Goal: Transaction & Acquisition: Book appointment/travel/reservation

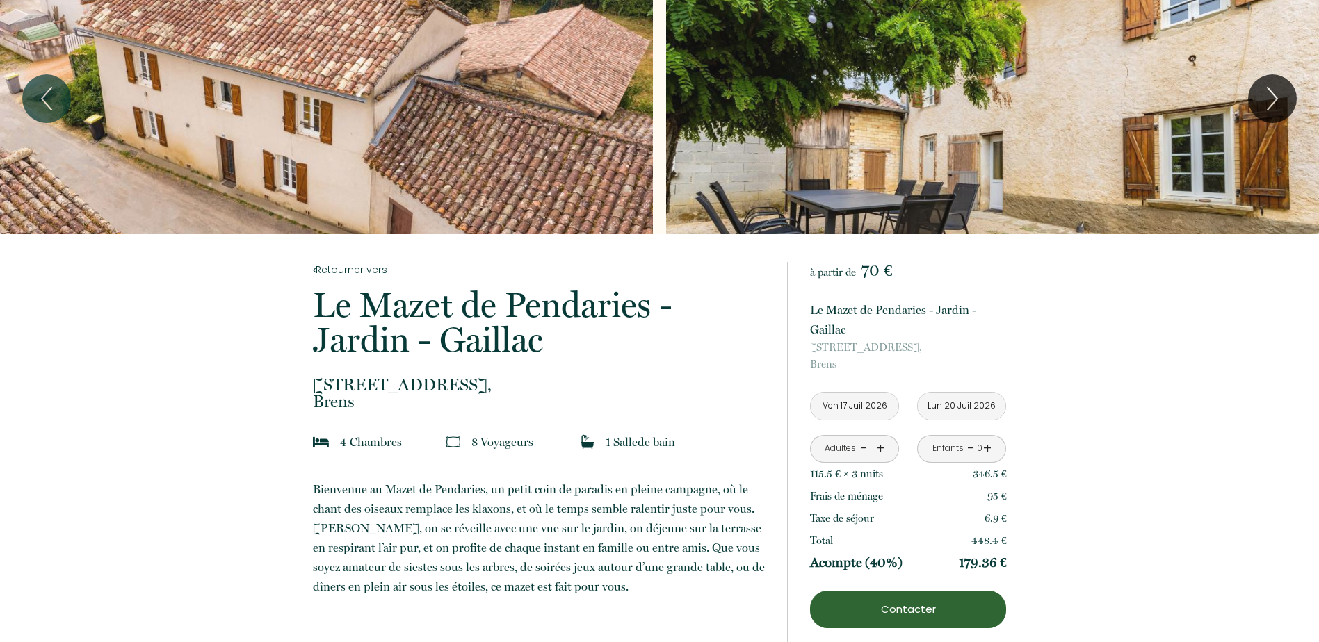
scroll to position [70, 0]
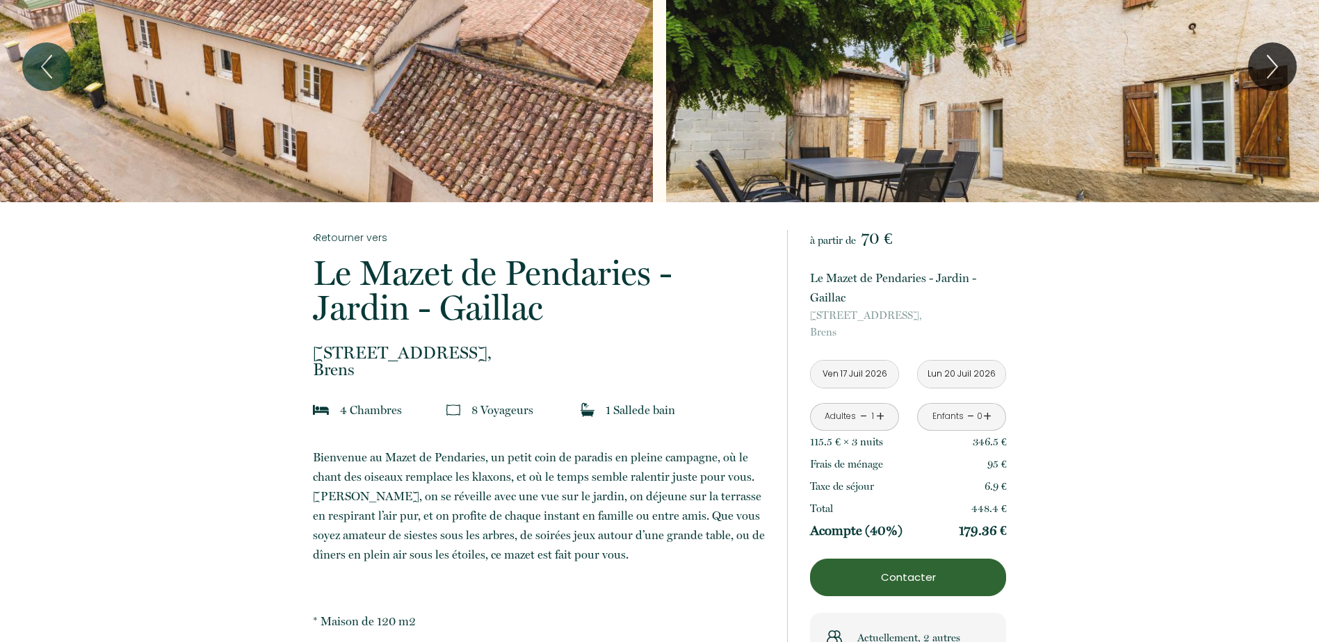
click at [862, 376] on input "Ven 17 Juil 2026" at bounding box center [855, 374] width 88 height 27
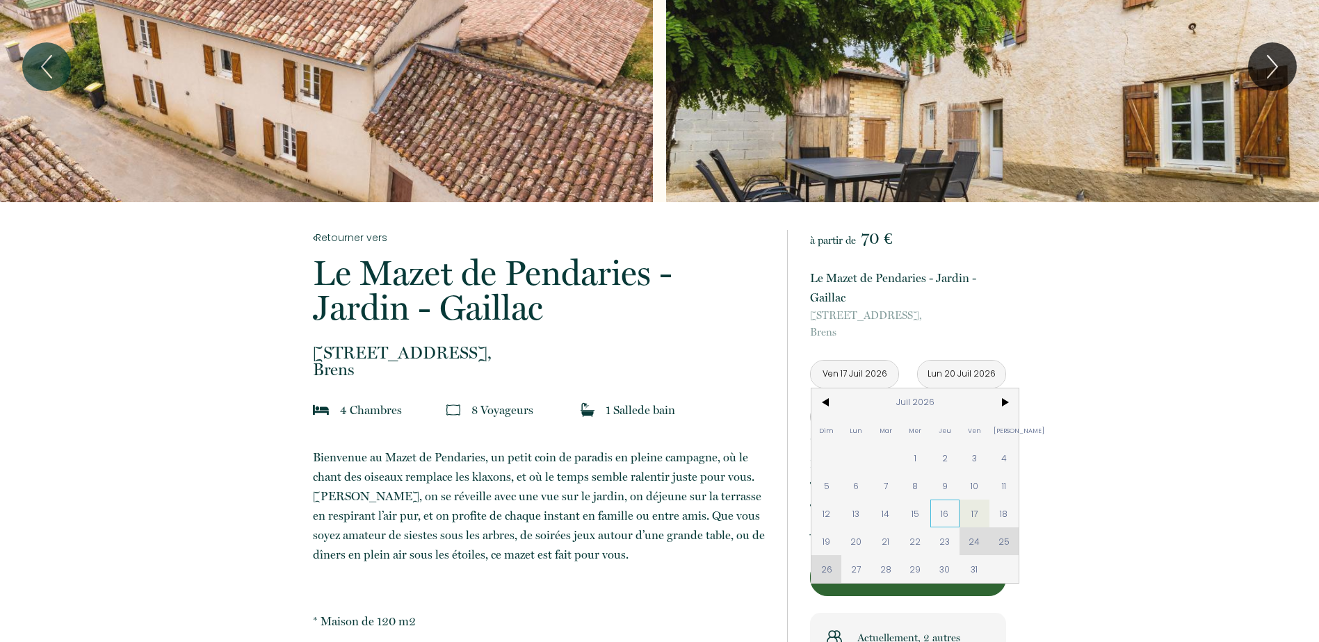
click at [956, 517] on span "16" at bounding box center [945, 514] width 30 height 28
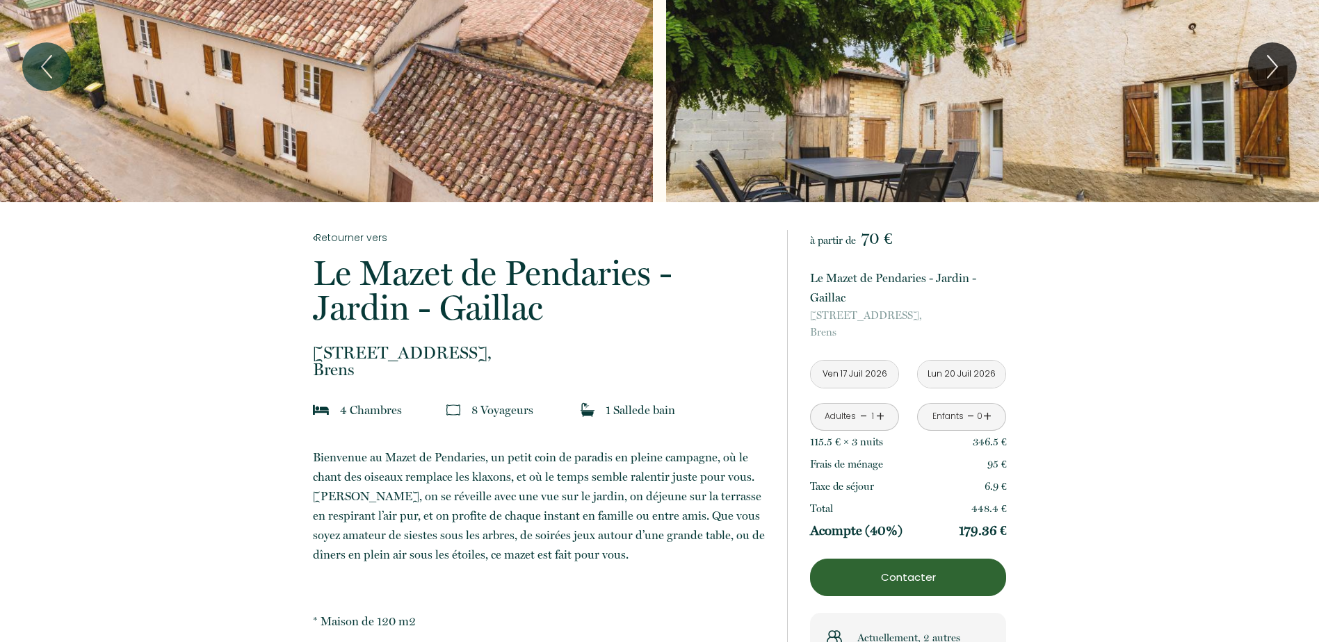
type input "Jeu 16 Juil 2026"
click at [960, 567] on button "Contacter" at bounding box center [908, 578] width 196 height 38
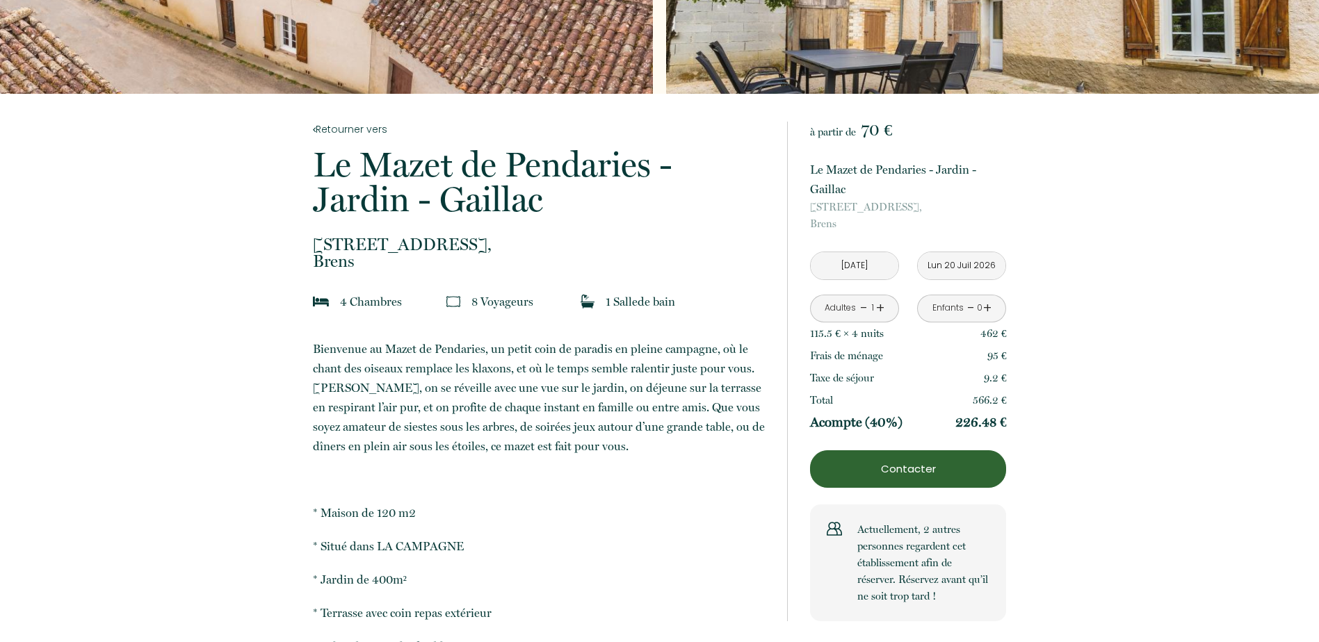
scroll to position [209, 0]
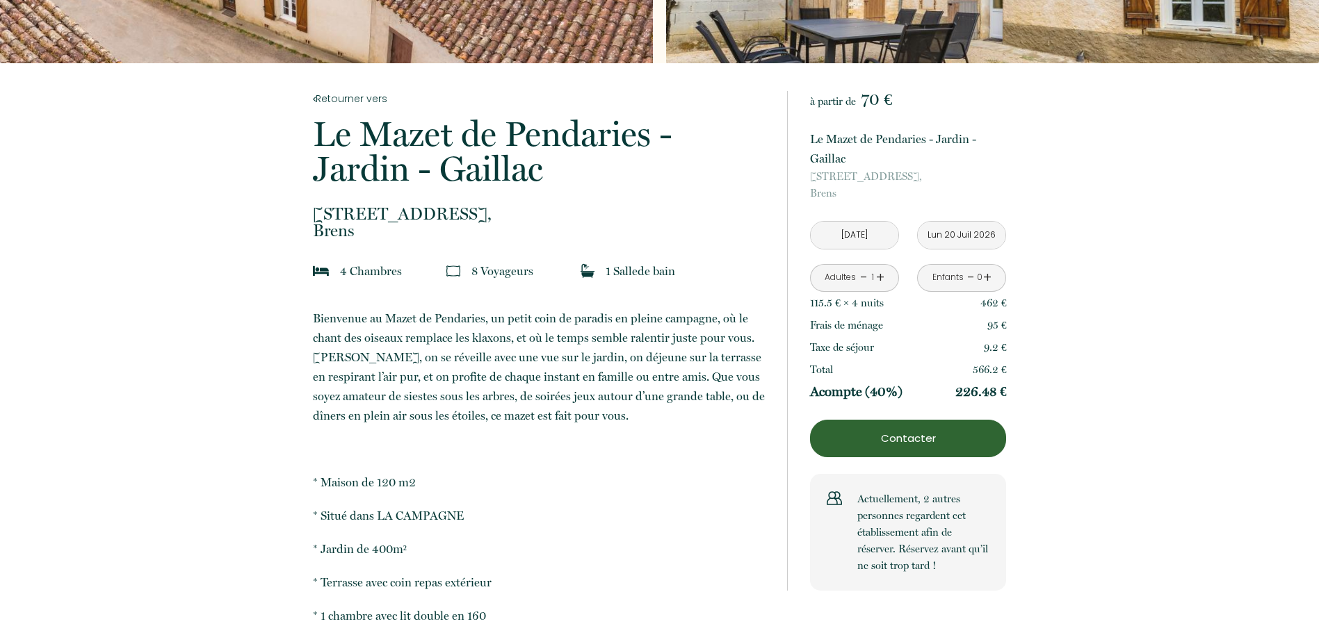
click at [883, 396] on p "Acompte (40%)" at bounding box center [856, 392] width 92 height 17
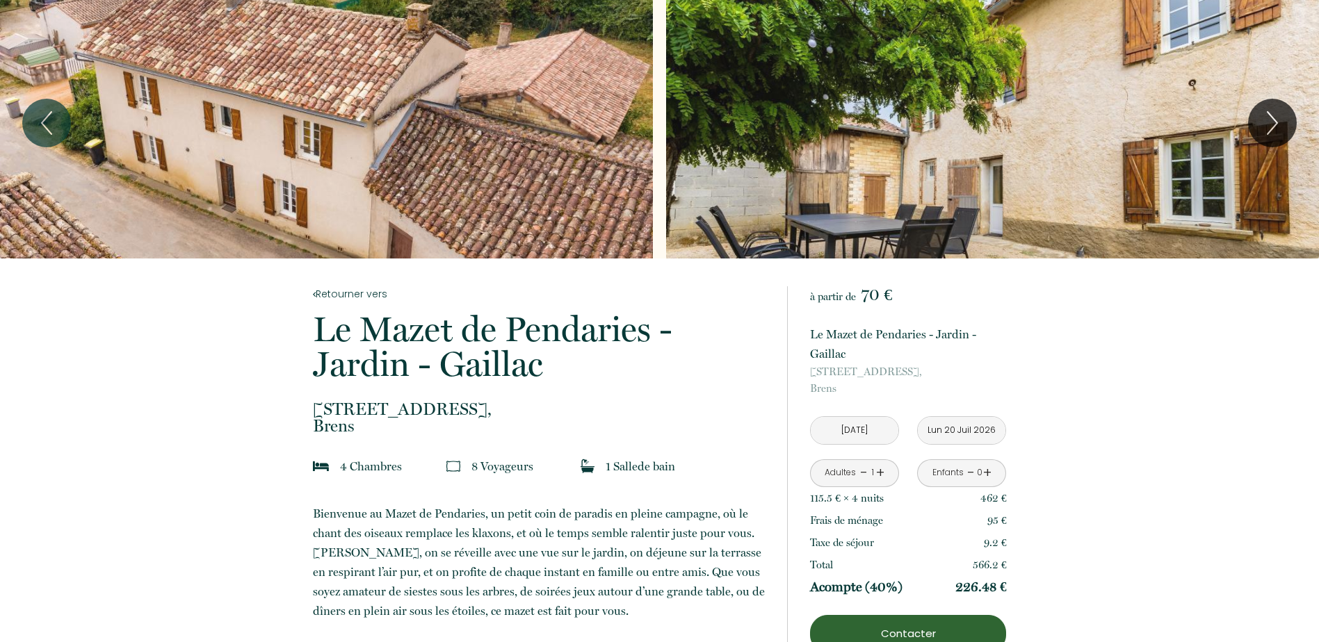
scroll to position [0, 0]
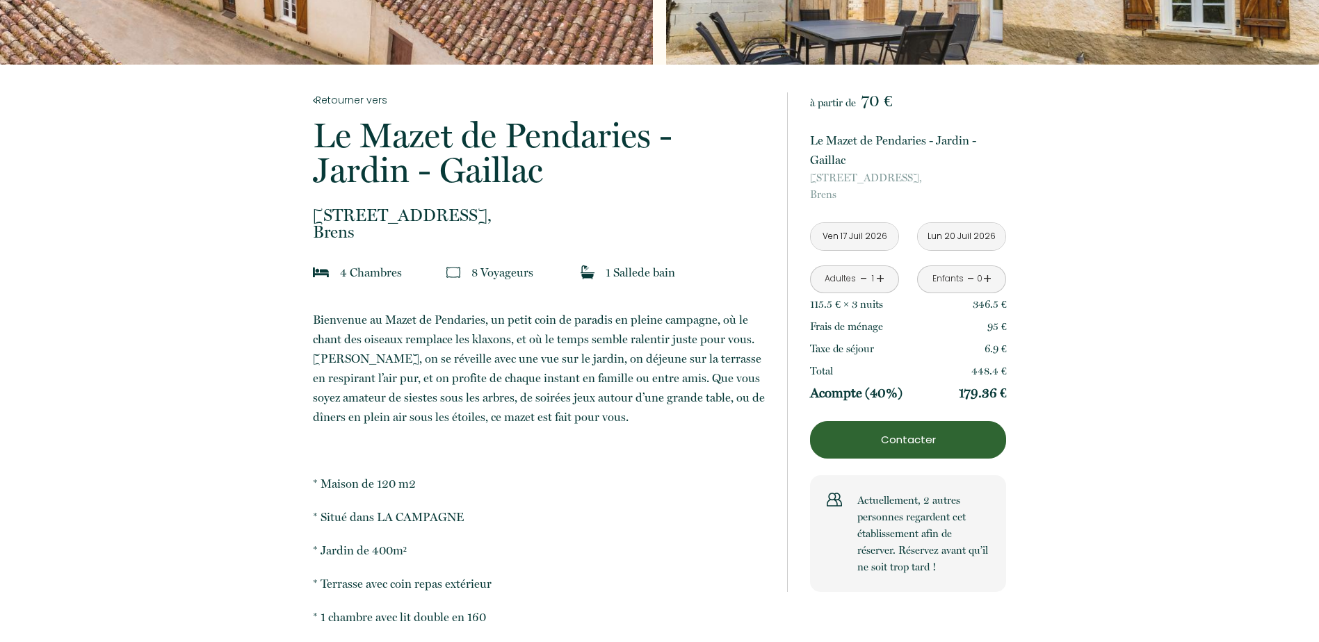
scroll to position [209, 0]
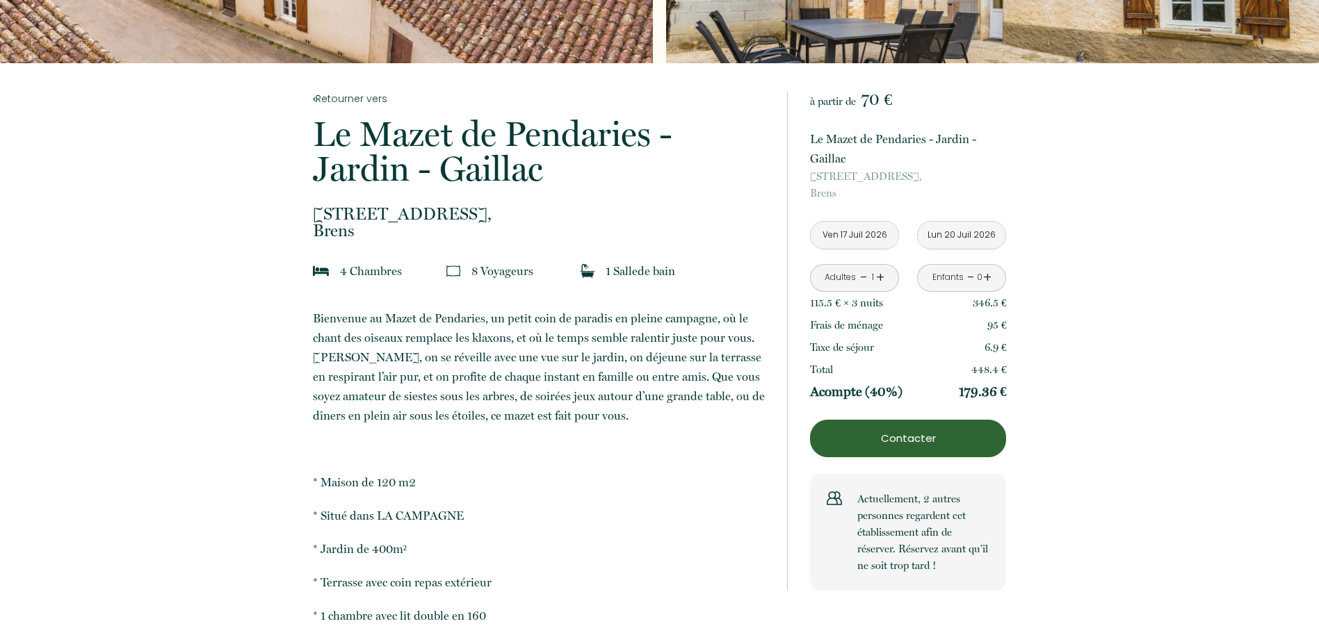
click at [907, 451] on button "Contacter" at bounding box center [908, 439] width 196 height 38
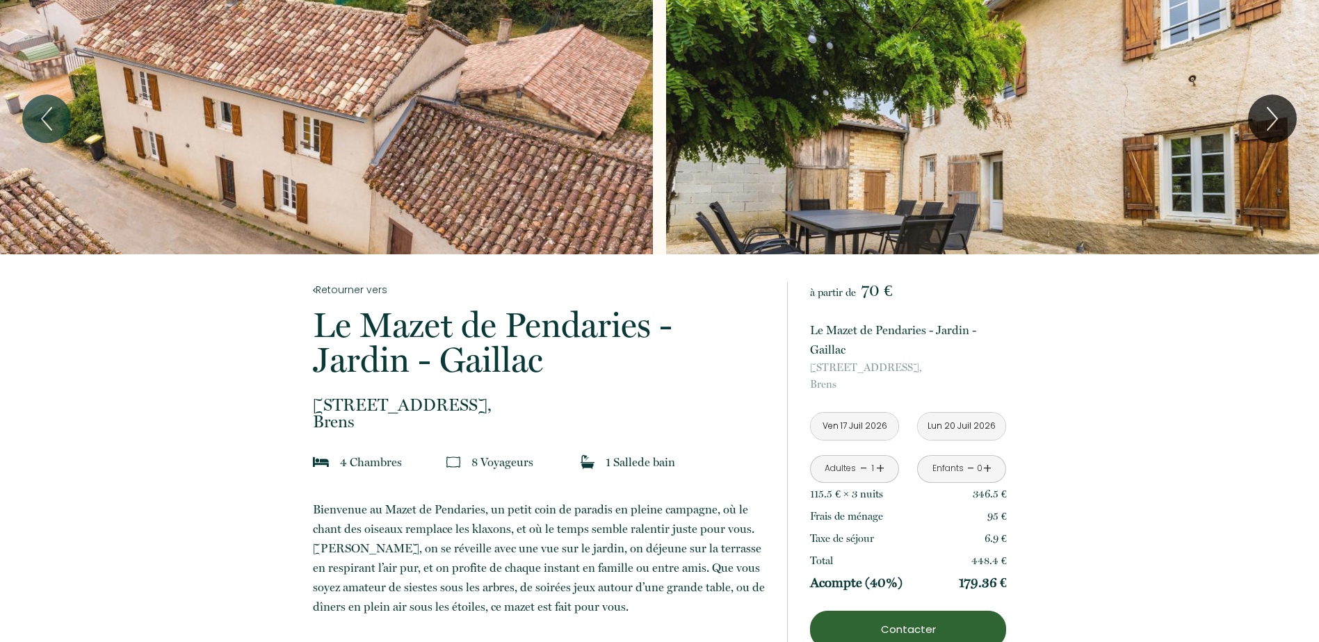
scroll to position [0, 0]
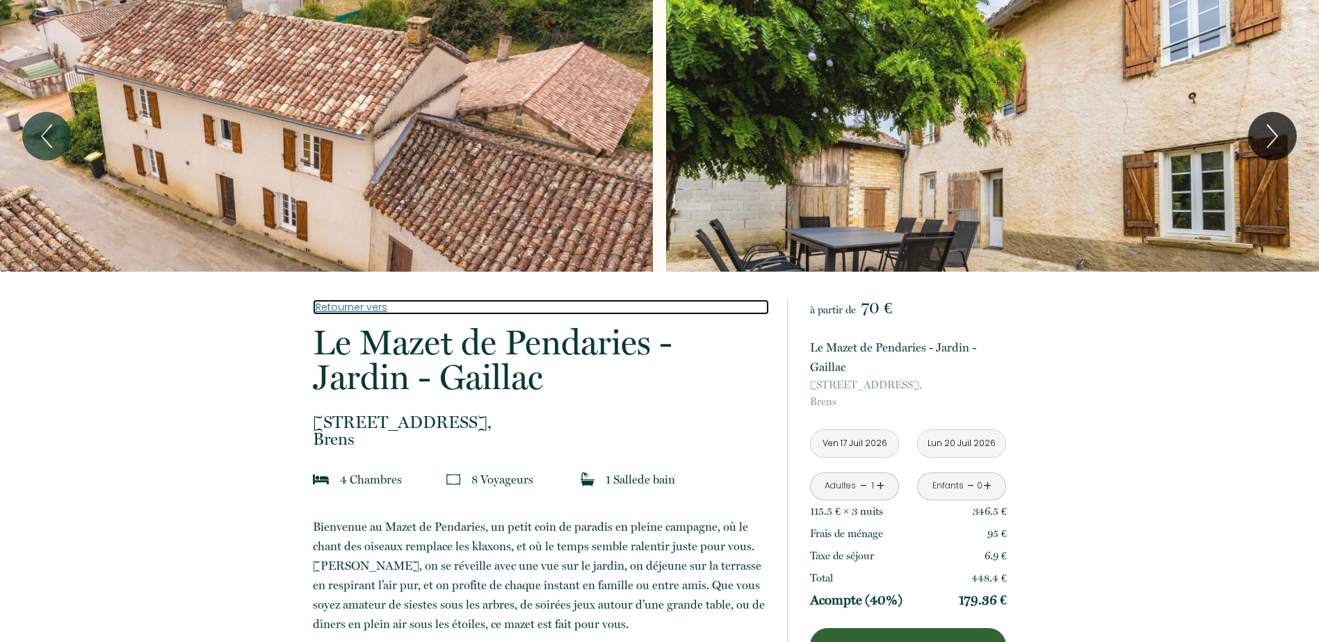
click at [360, 303] on link "Retourner vers" at bounding box center [541, 307] width 456 height 15
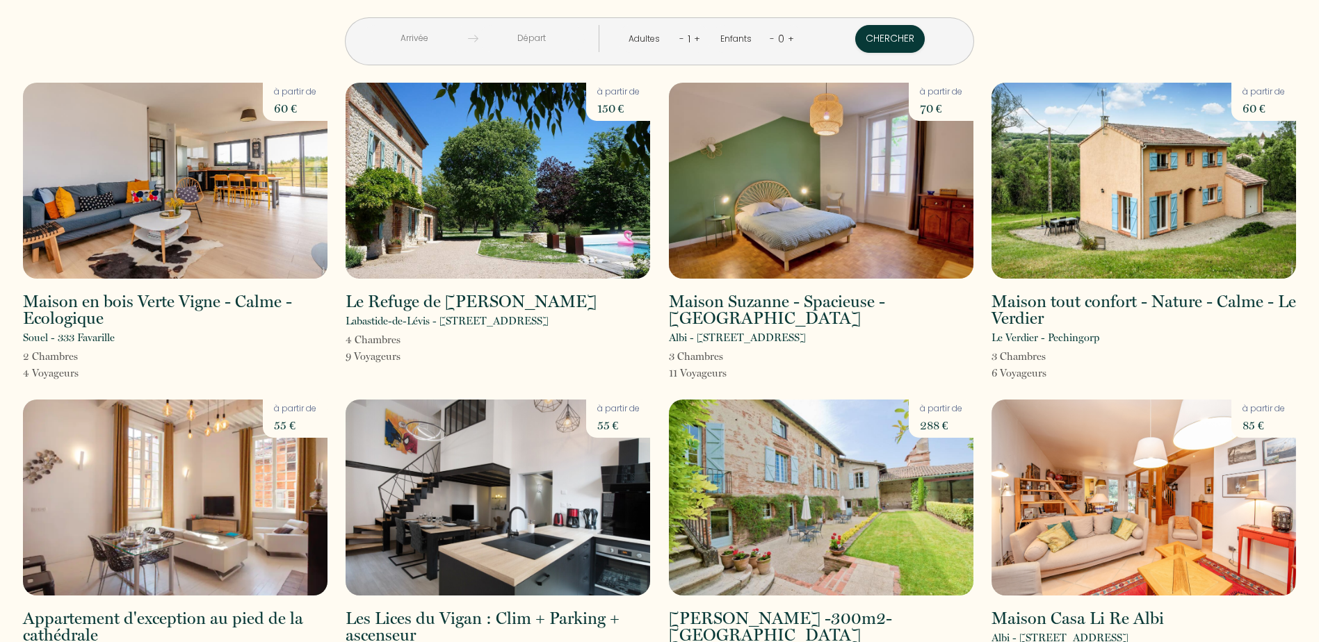
click at [462, 42] on input "text" at bounding box center [415, 38] width 106 height 27
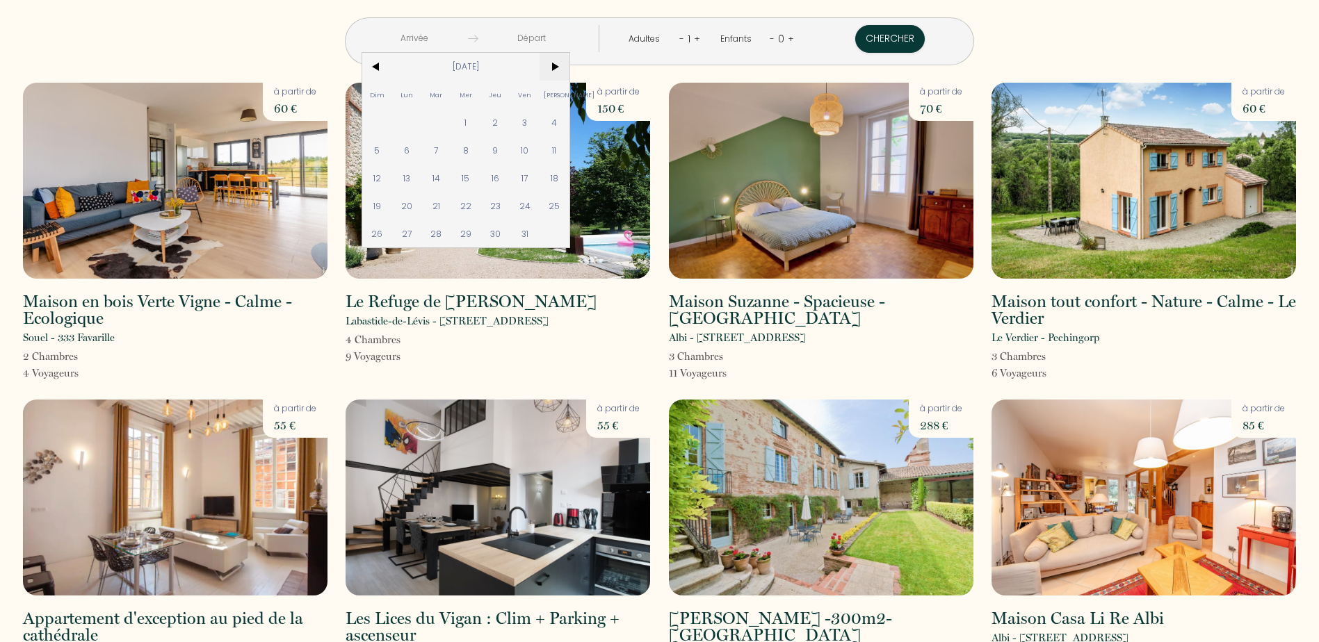
click at [569, 63] on span ">" at bounding box center [555, 67] width 30 height 28
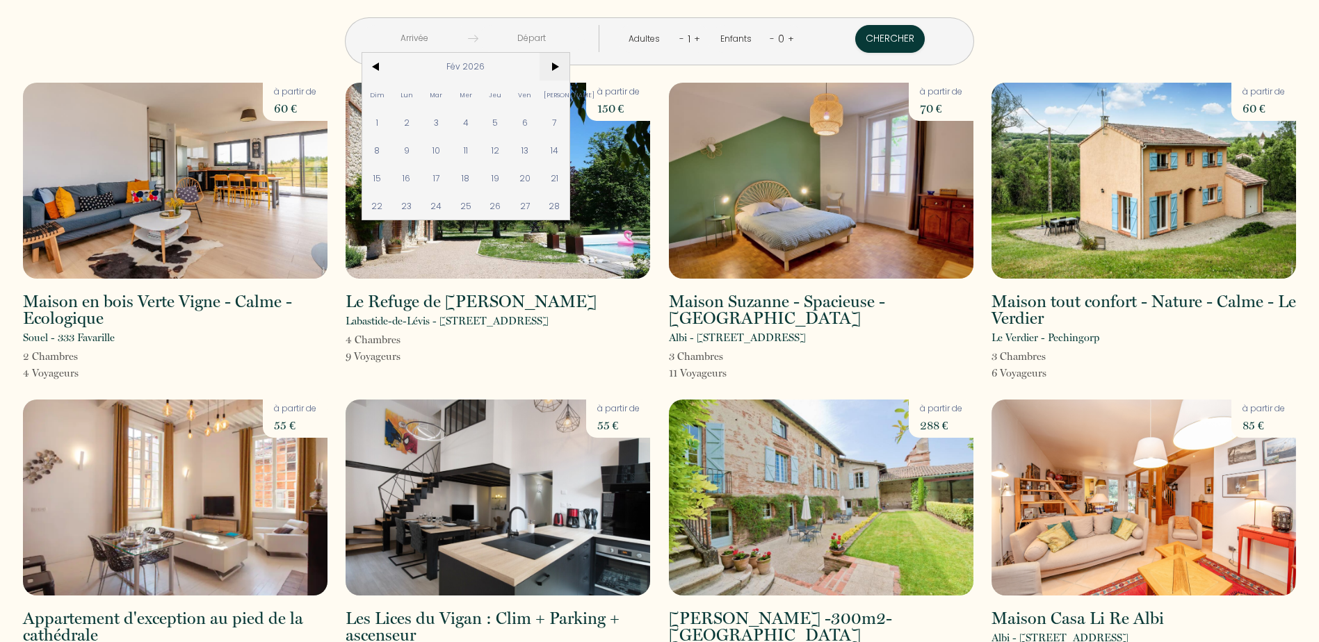
click at [569, 63] on span ">" at bounding box center [555, 67] width 30 height 28
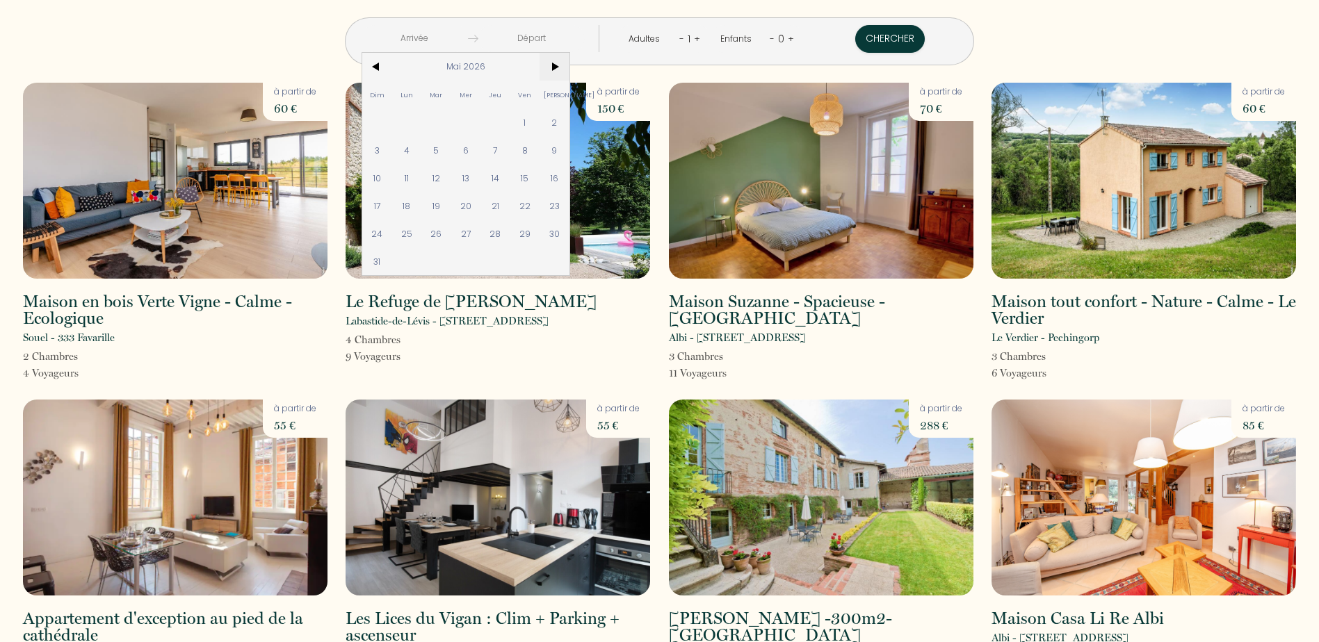
click at [569, 63] on span ">" at bounding box center [555, 67] width 30 height 28
click at [392, 69] on span "<" at bounding box center [377, 67] width 30 height 28
click at [510, 170] on span "16" at bounding box center [495, 178] width 30 height 28
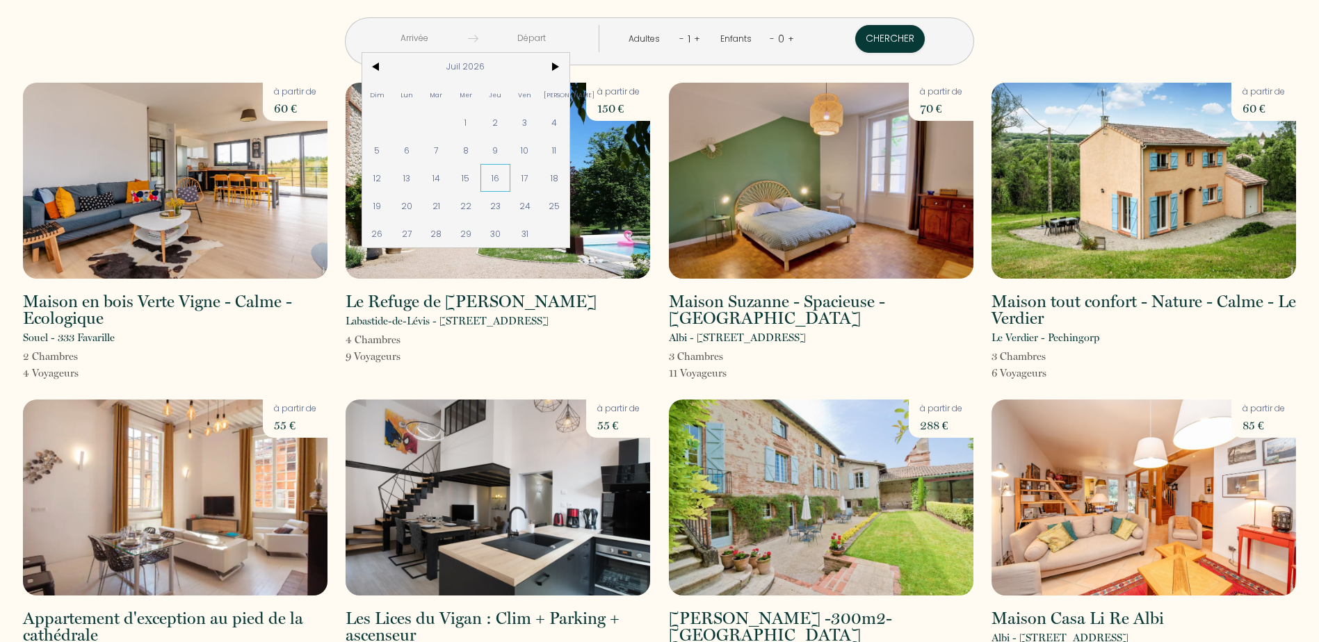
type input "Jeu 16 Juil 2026"
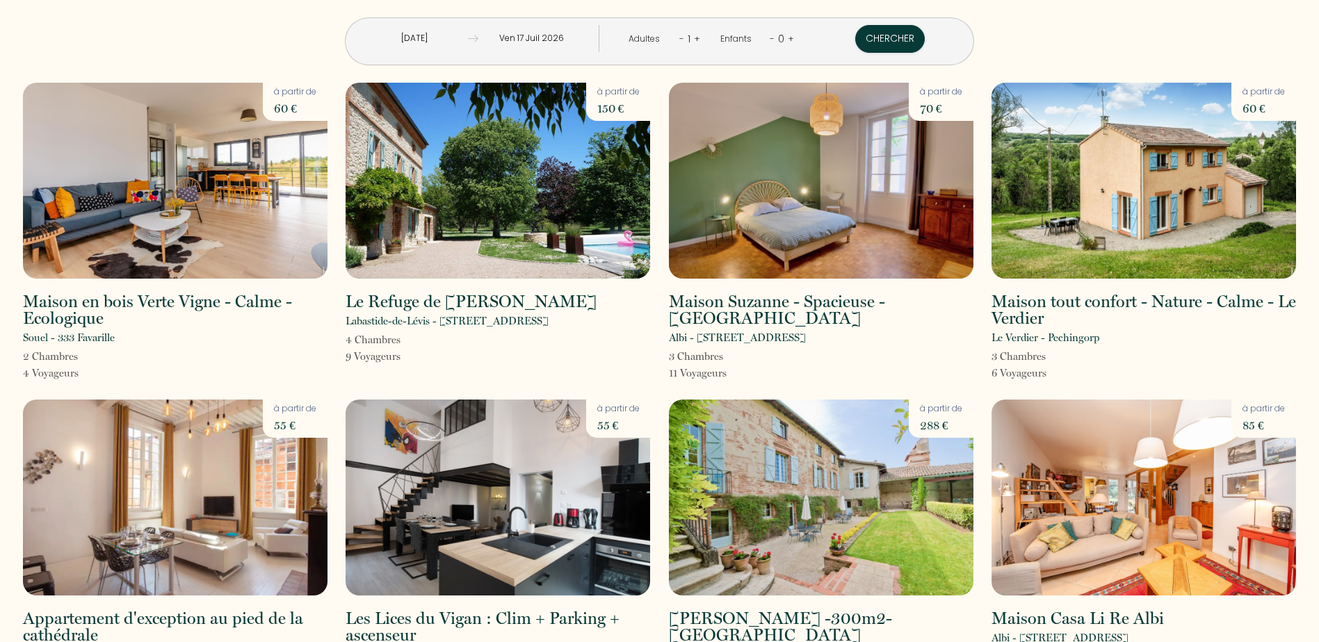
click at [571, 33] on input "Ven 17 Juil 2026" at bounding box center [531, 38] width 106 height 27
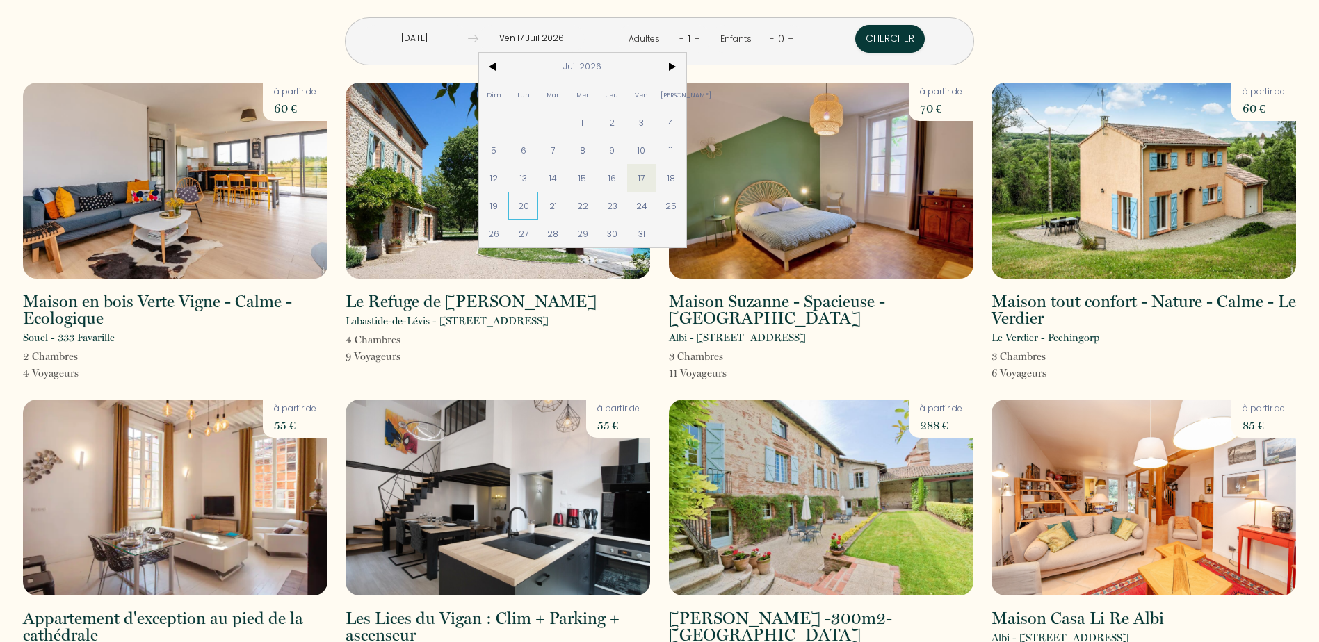
click at [538, 204] on span "20" at bounding box center [523, 206] width 30 height 28
type input "Lun 20 Juil 2026"
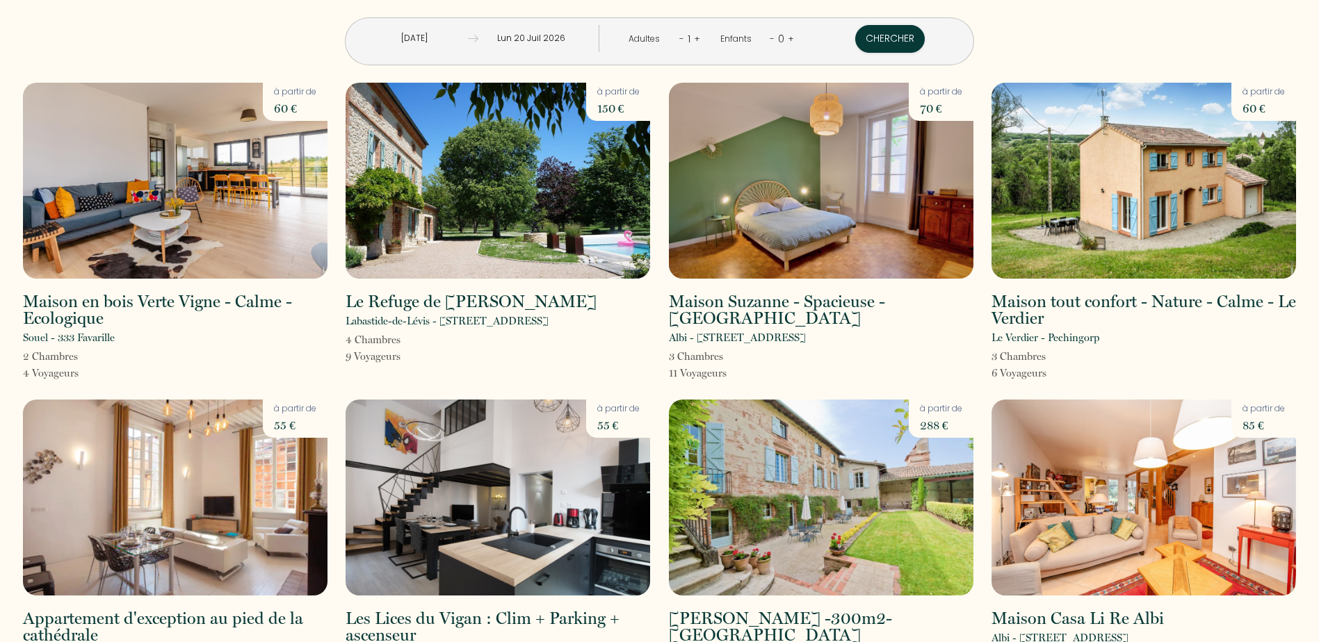
click at [694, 42] on link "+" at bounding box center [697, 38] width 6 height 13
click at [695, 42] on link "+" at bounding box center [698, 38] width 6 height 13
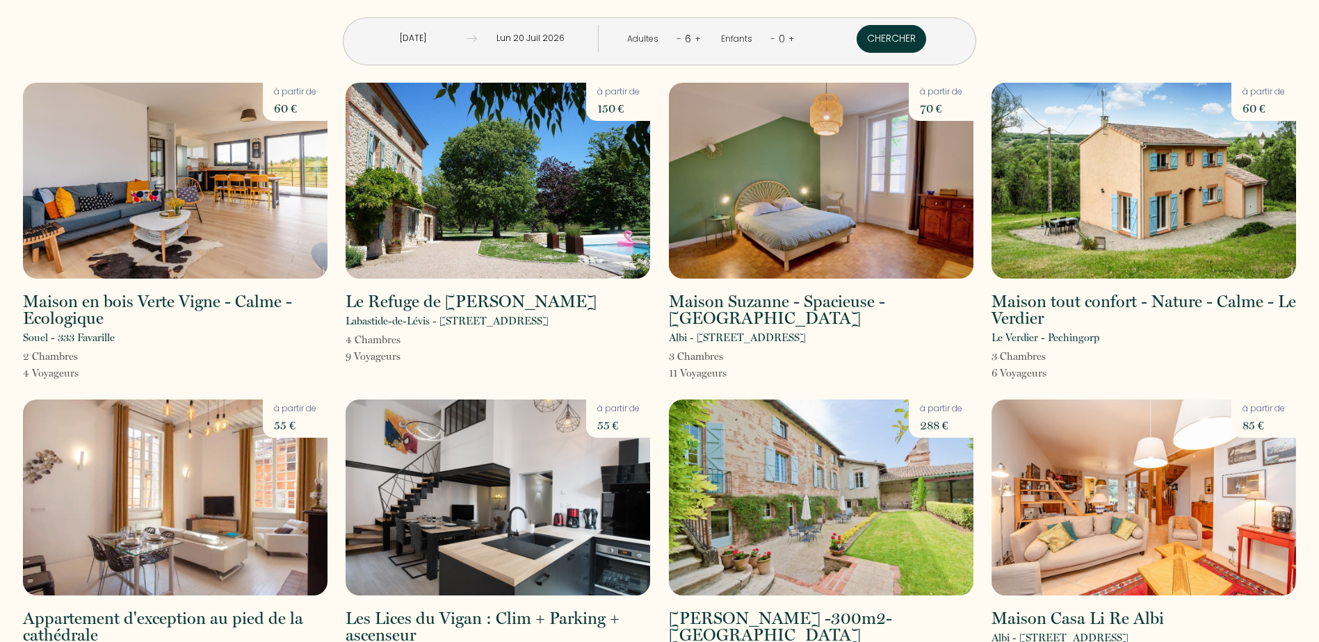
click at [880, 44] on button "Chercher" at bounding box center [892, 39] width 70 height 28
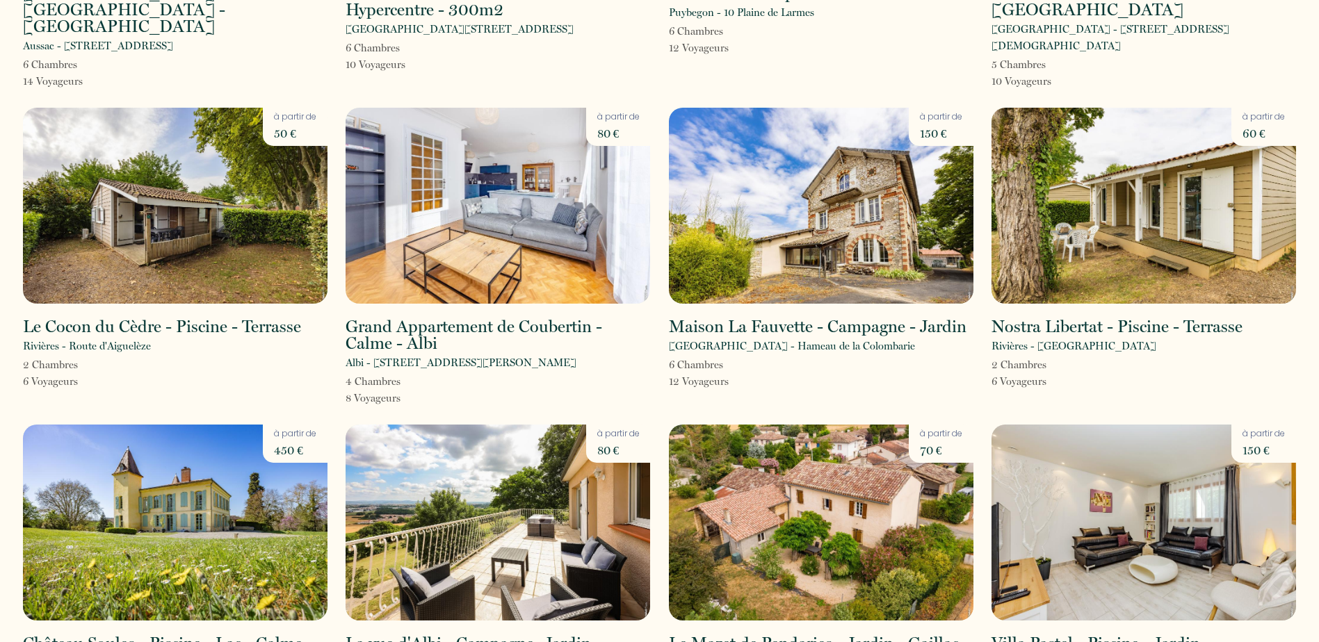
scroll to position [692, 0]
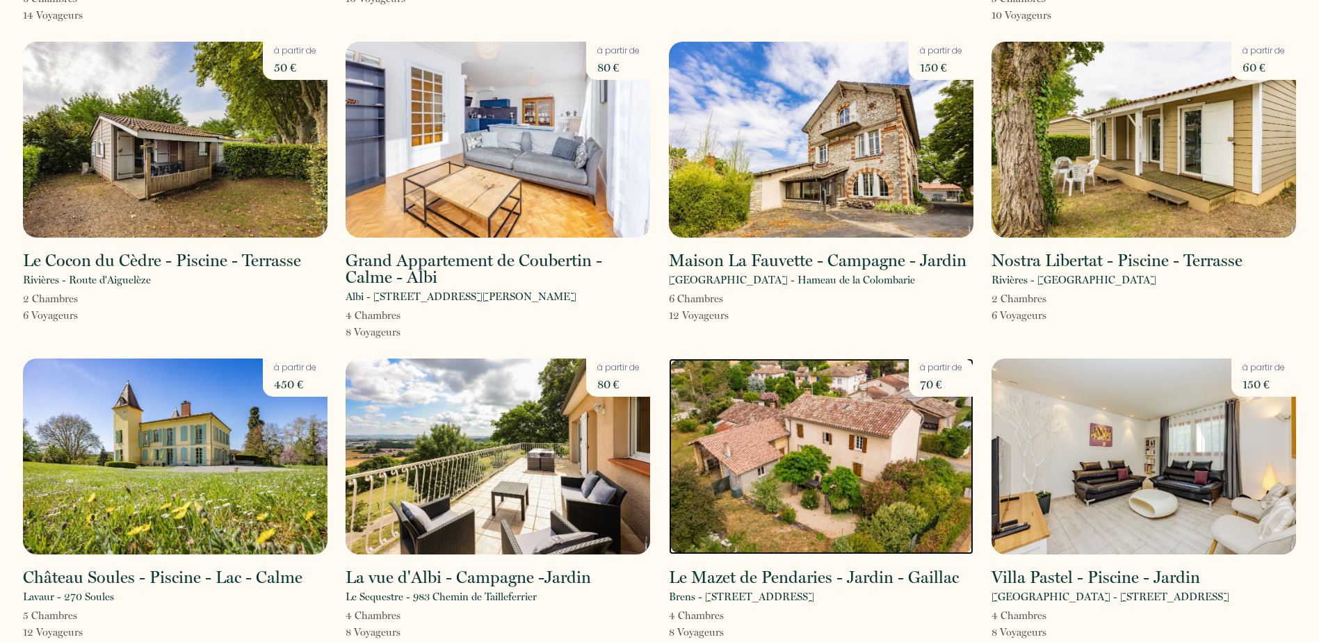
click at [747, 487] on img at bounding box center [821, 457] width 305 height 196
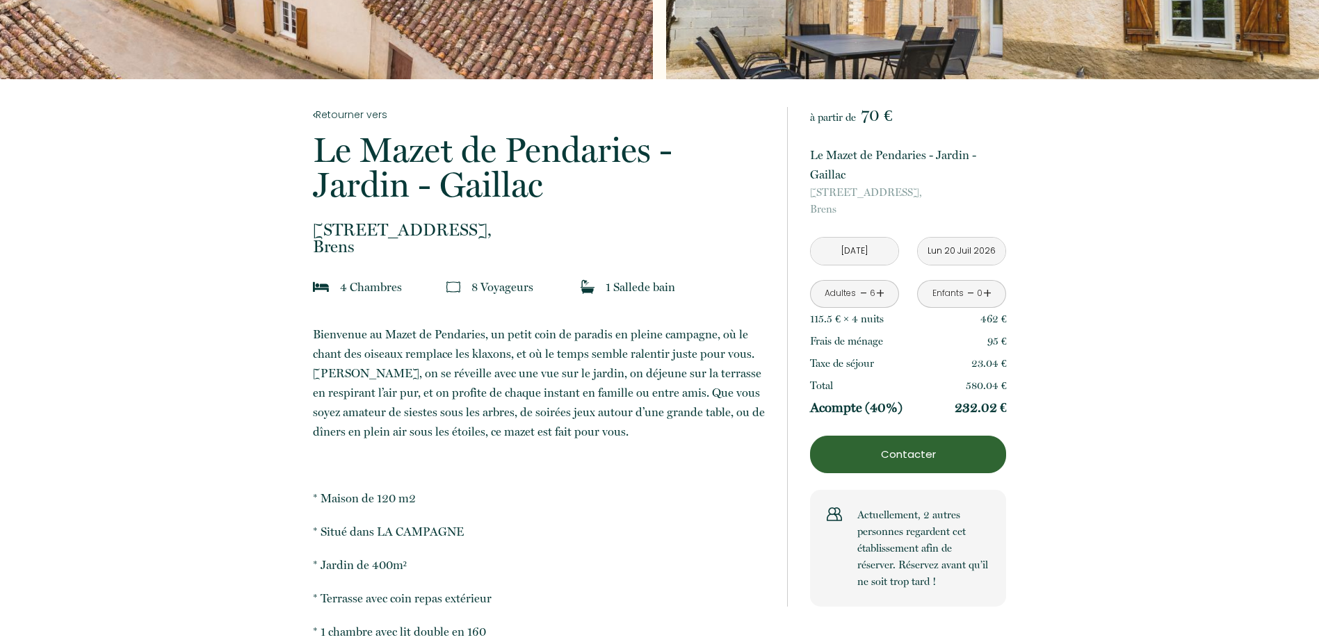
scroll to position [278, 0]
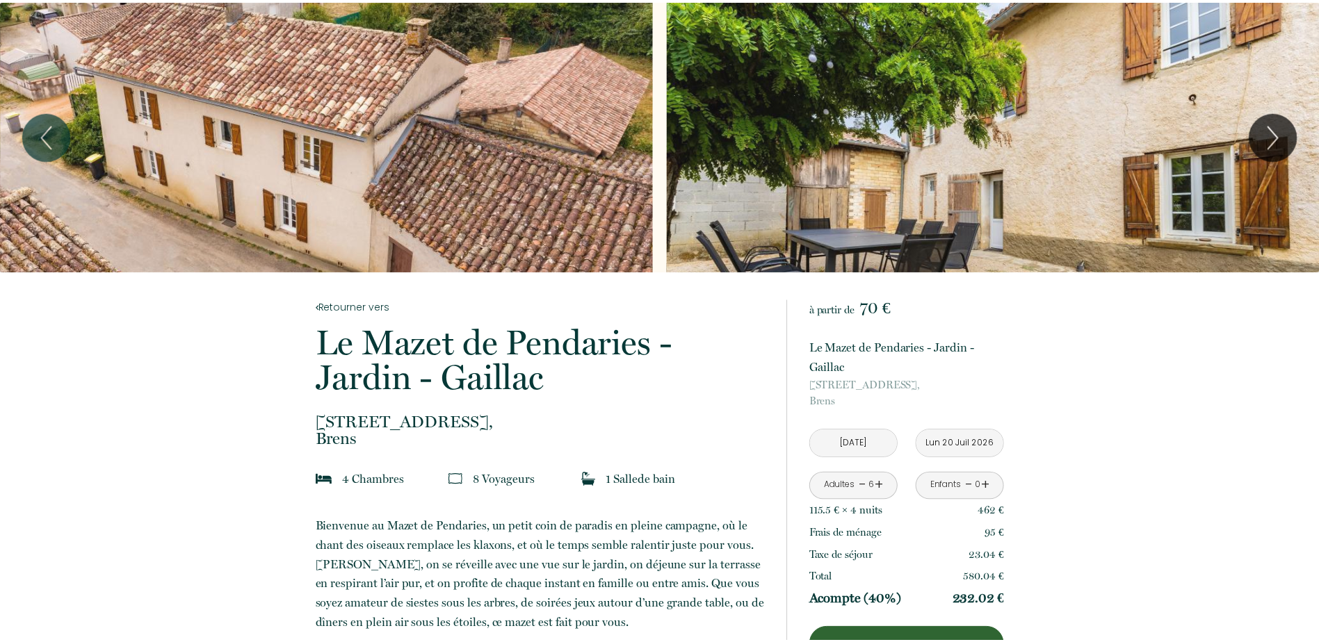
scroll to position [278, 0]
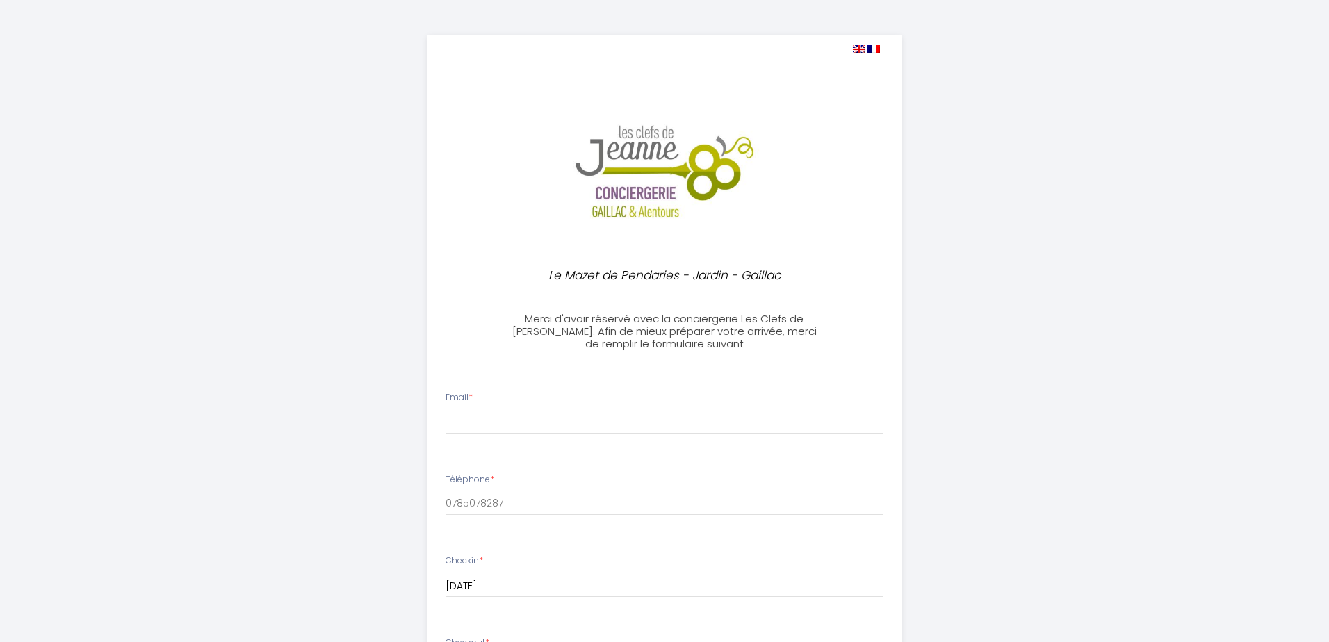
select select
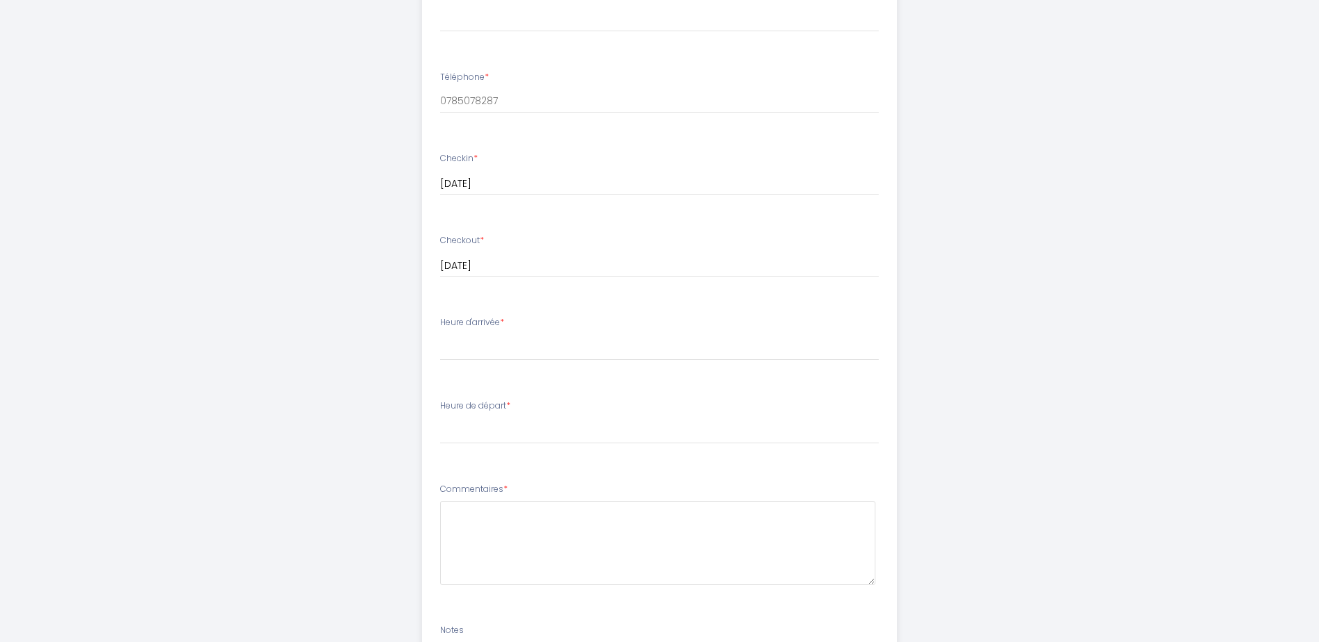
scroll to position [417, 0]
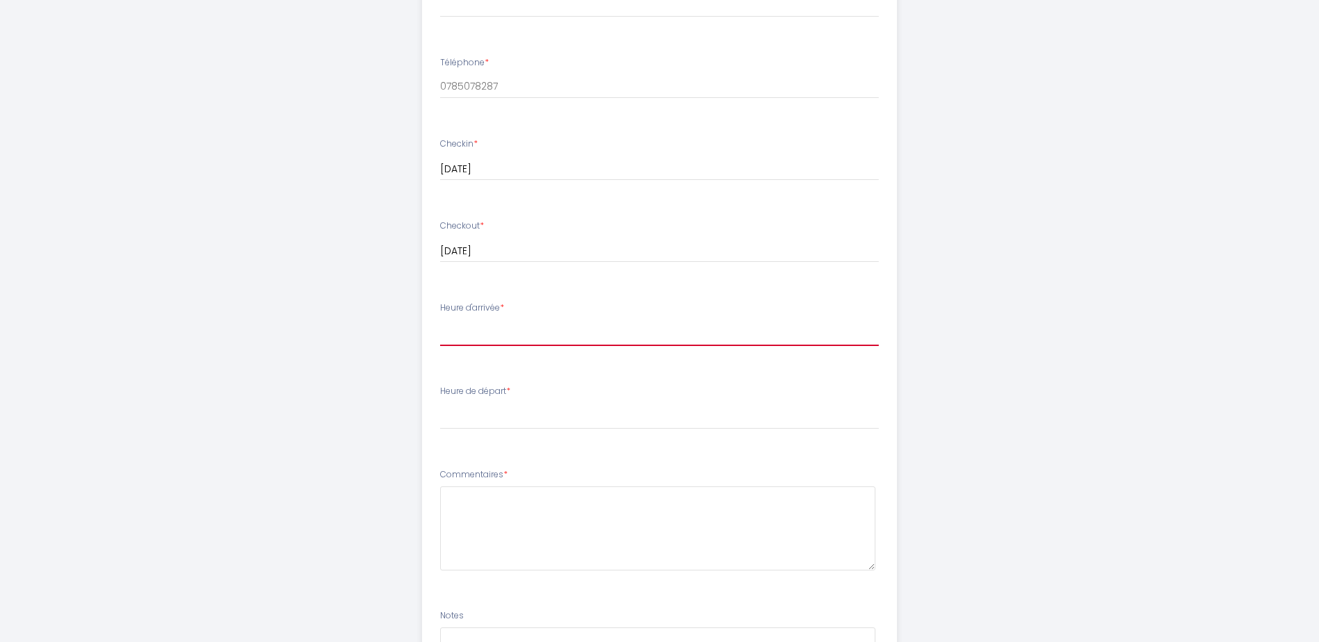
click at [508, 337] on select "15:00 15:30 16:00 16:30 17:00 17:30 18:00 18:30 19:00" at bounding box center [659, 333] width 439 height 26
select select "15:00"
click at [440, 320] on select "15:00 15:30 16:00 16:30 17:00 17:30 18:00 18:30 19:00" at bounding box center [659, 333] width 439 height 26
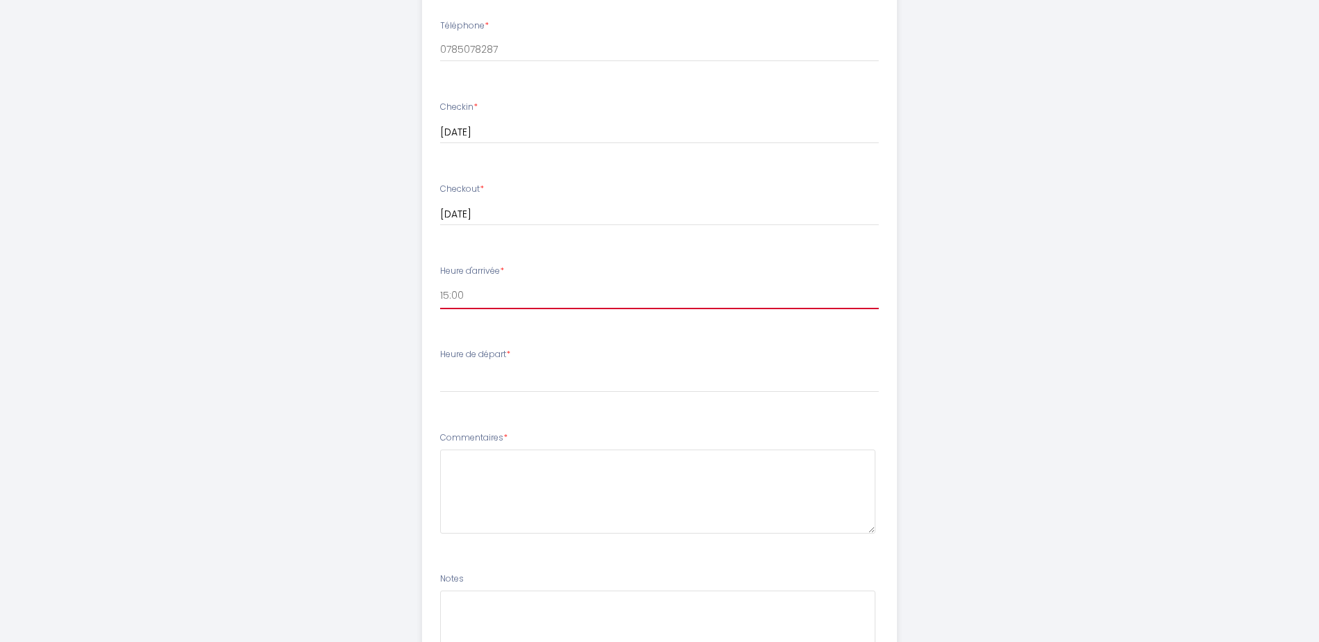
scroll to position [487, 0]
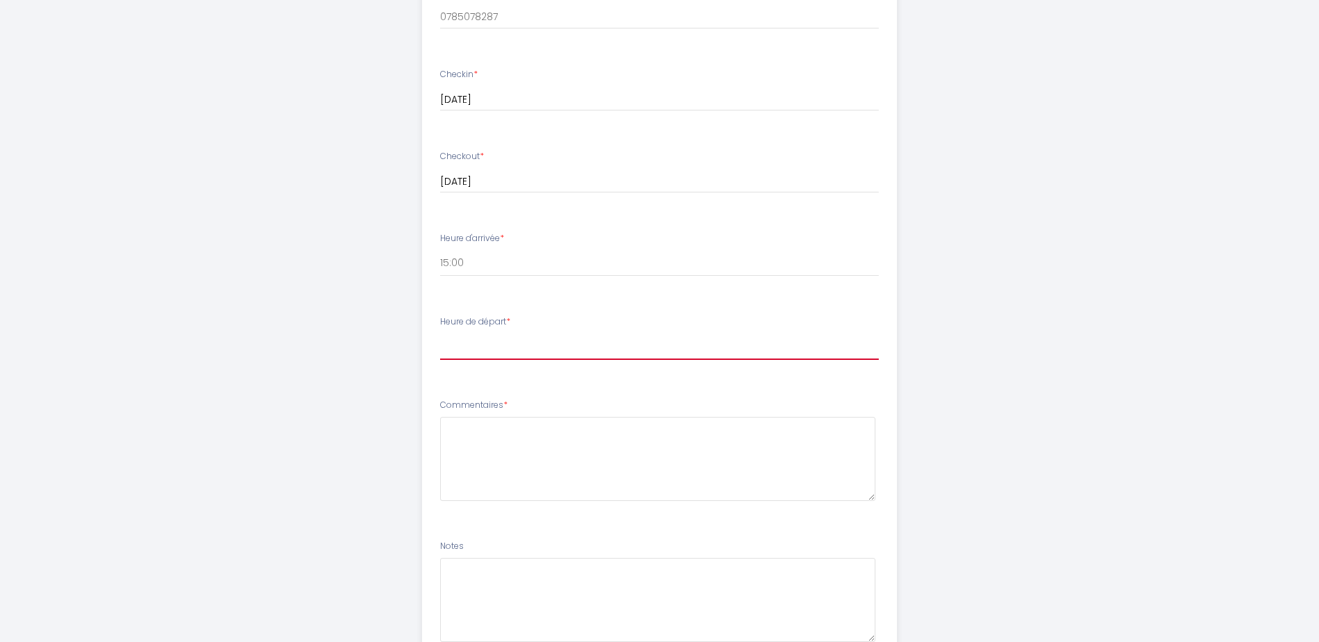
click at [492, 357] on select "00:00 00:30 01:00 01:30 02:00 02:30 03:00 03:30 04:00 04:30 05:00 05:30 06:00 0…" at bounding box center [659, 347] width 439 height 26
select select "10:00"
click at [440, 334] on select "00:00 00:30 01:00 01:30 02:00 02:30 03:00 03:30 04:00 04:30 05:00 05:30 06:00 0…" at bounding box center [659, 347] width 439 height 26
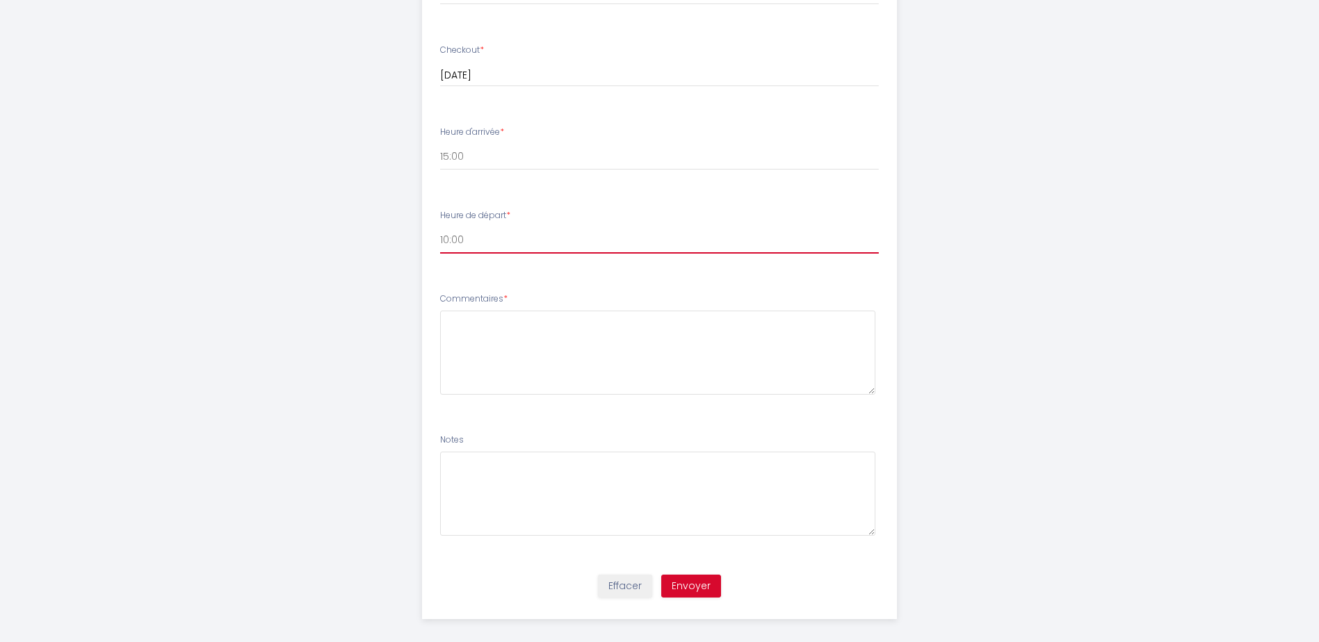
scroll to position [605, 0]
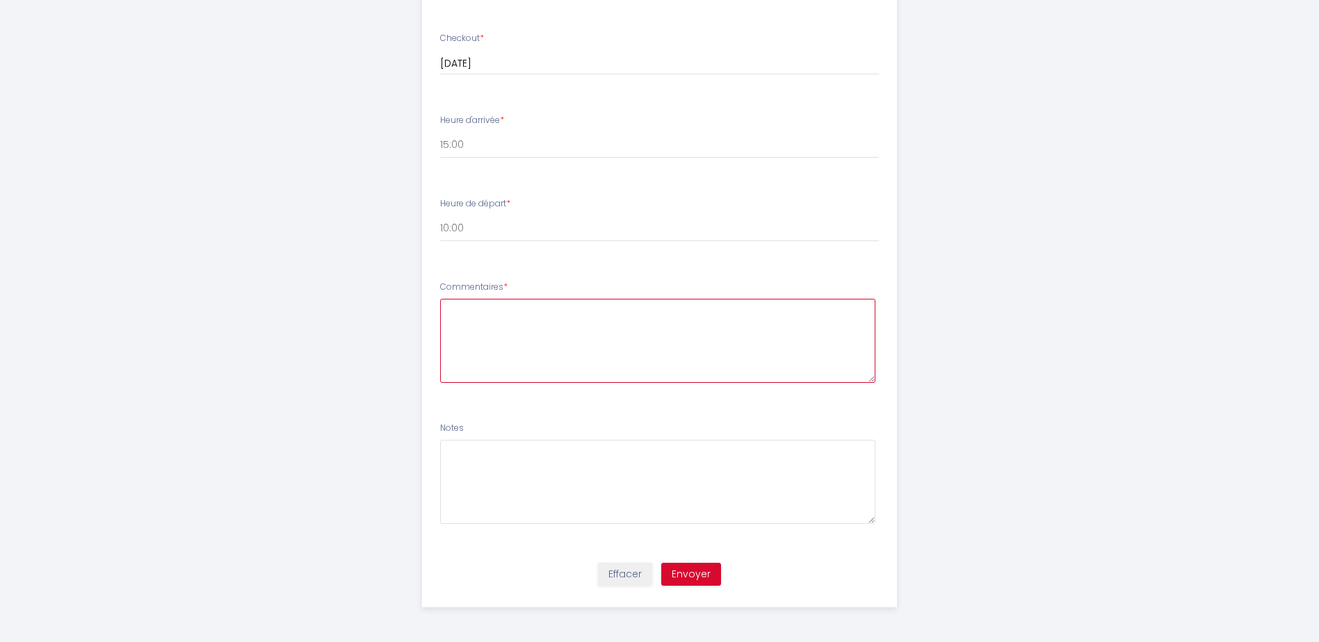
click at [530, 331] on textarea at bounding box center [657, 341] width 435 height 84
type textarea "Ajouter le linge de maison"
click at [718, 577] on button "Envoyer" at bounding box center [691, 575] width 60 height 24
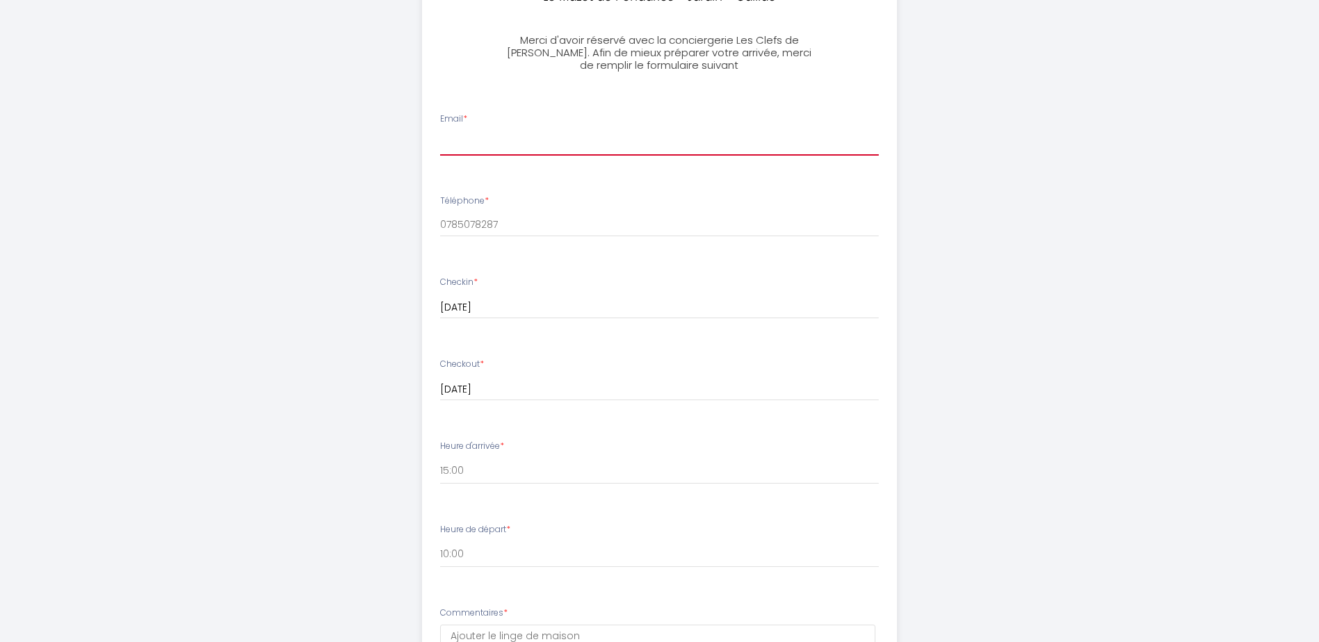
scroll to position [270, 0]
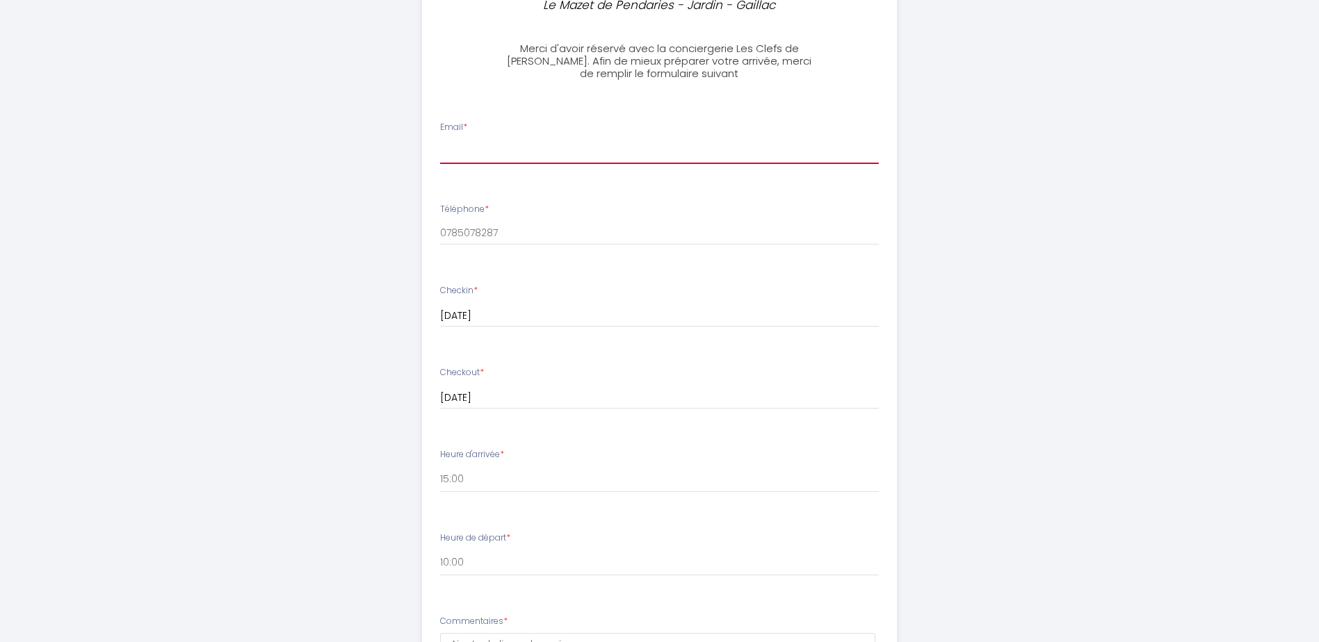
click at [489, 154] on input "Email *" at bounding box center [659, 151] width 439 height 25
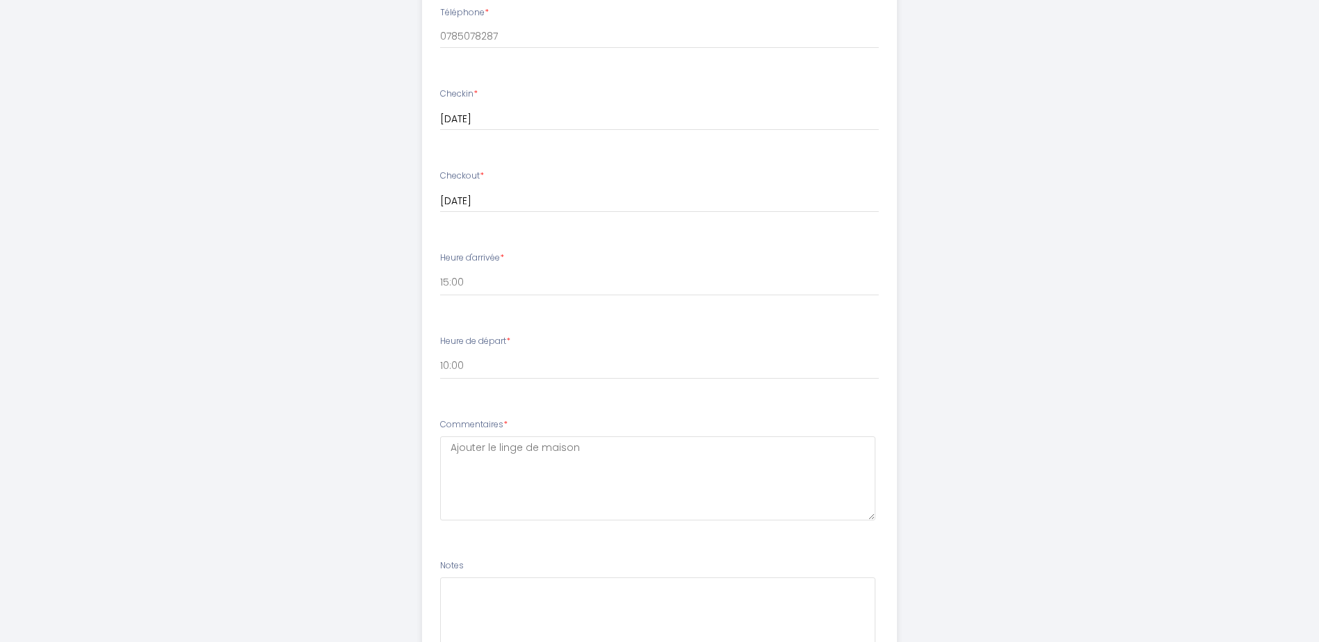
scroll to position [549, 0]
type input "[PERSON_NAME][EMAIL_ADDRESS][DOMAIN_NAME]"
click at [699, 630] on button "Envoyer" at bounding box center [691, 632] width 60 height 24
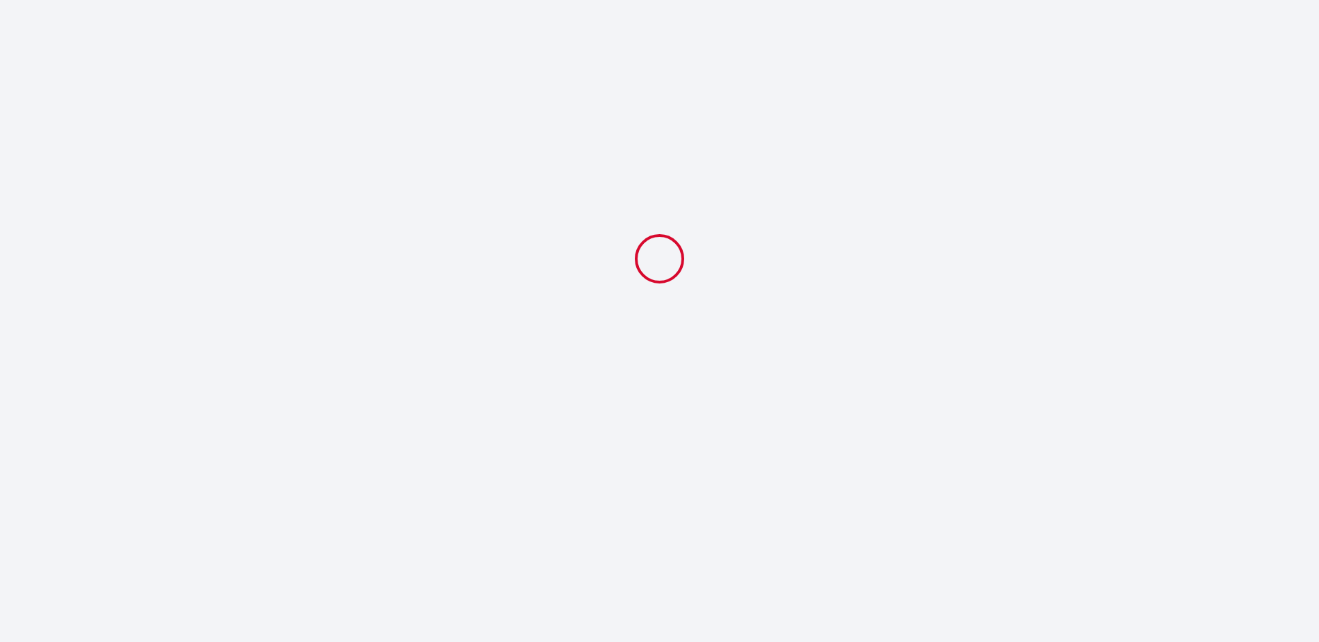
select select "10:00"
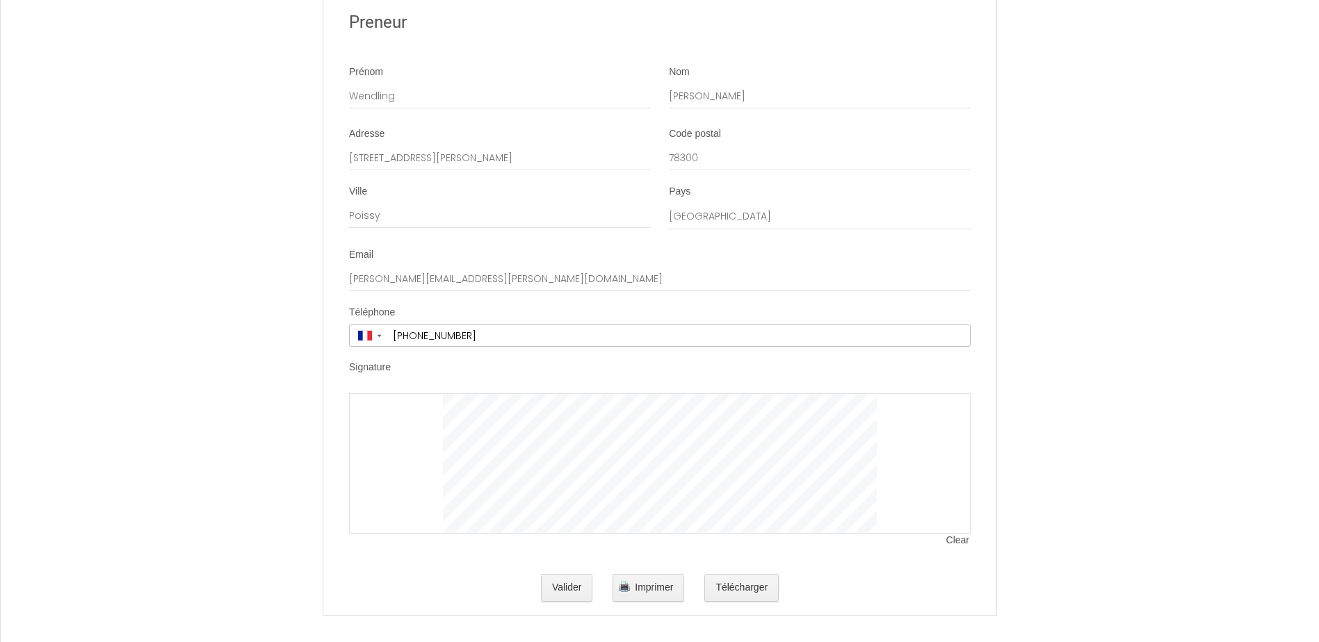
scroll to position [2660, 0]
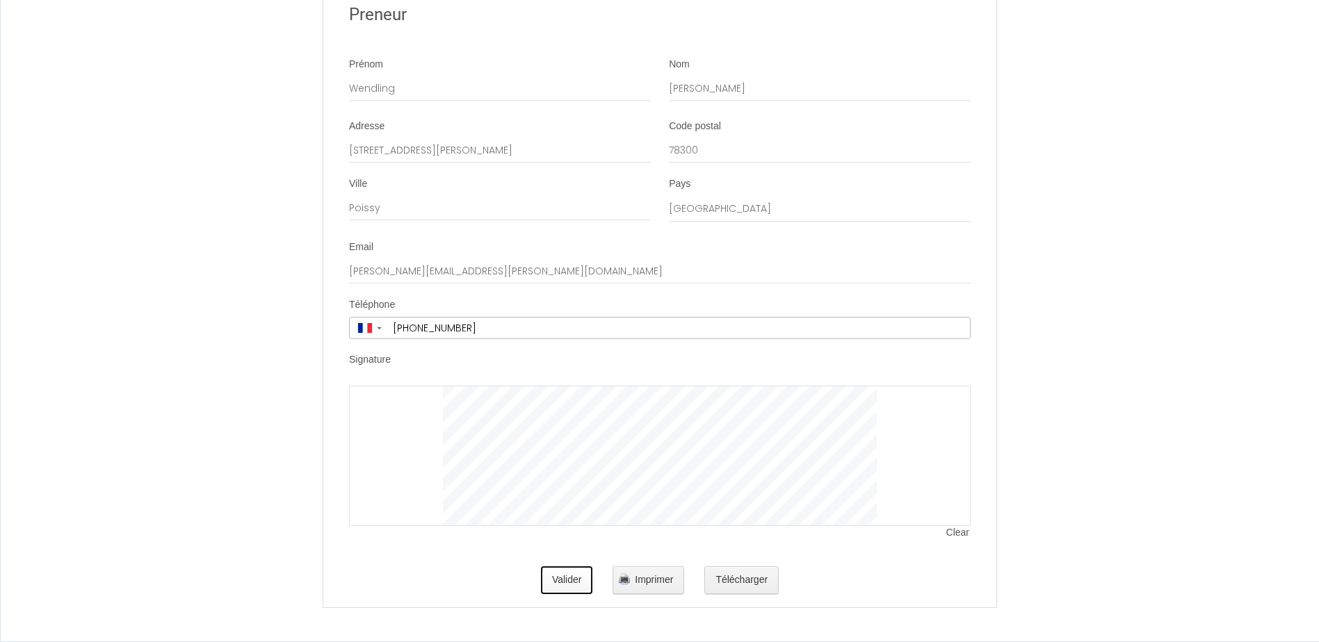
click at [579, 571] on button "Valider" at bounding box center [567, 581] width 52 height 28
click at [574, 579] on button "Valider" at bounding box center [567, 581] width 52 height 28
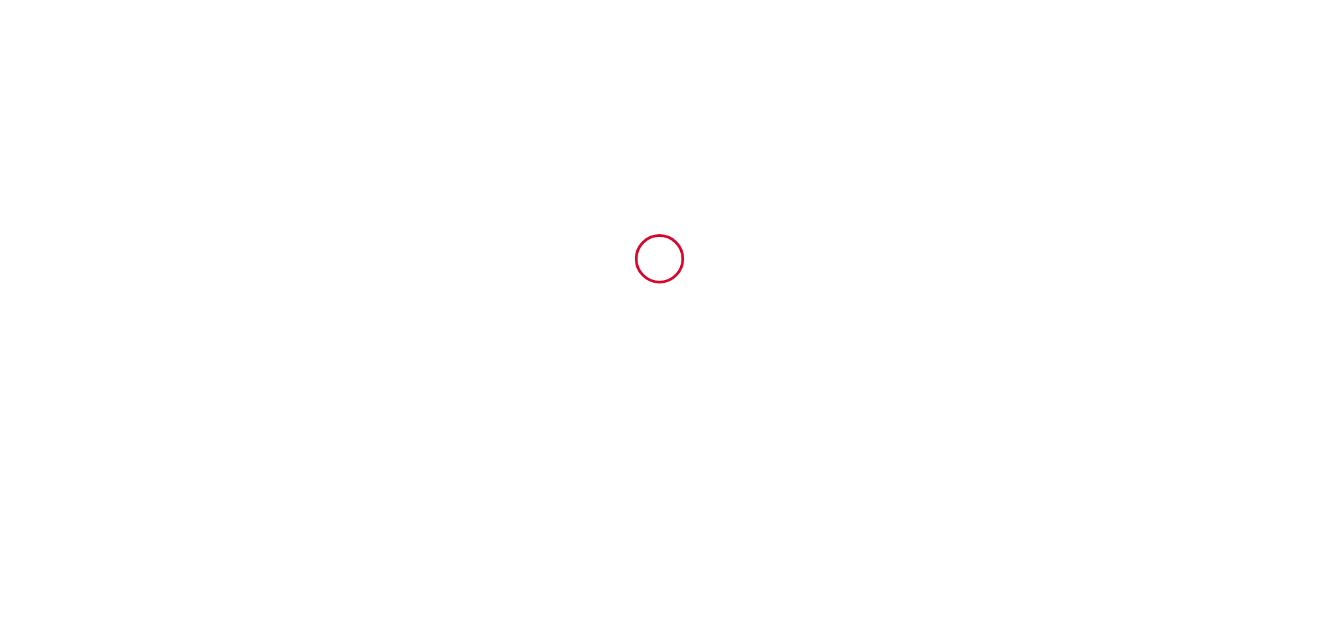
scroll to position [0, 0]
type input "95"
type input "440"
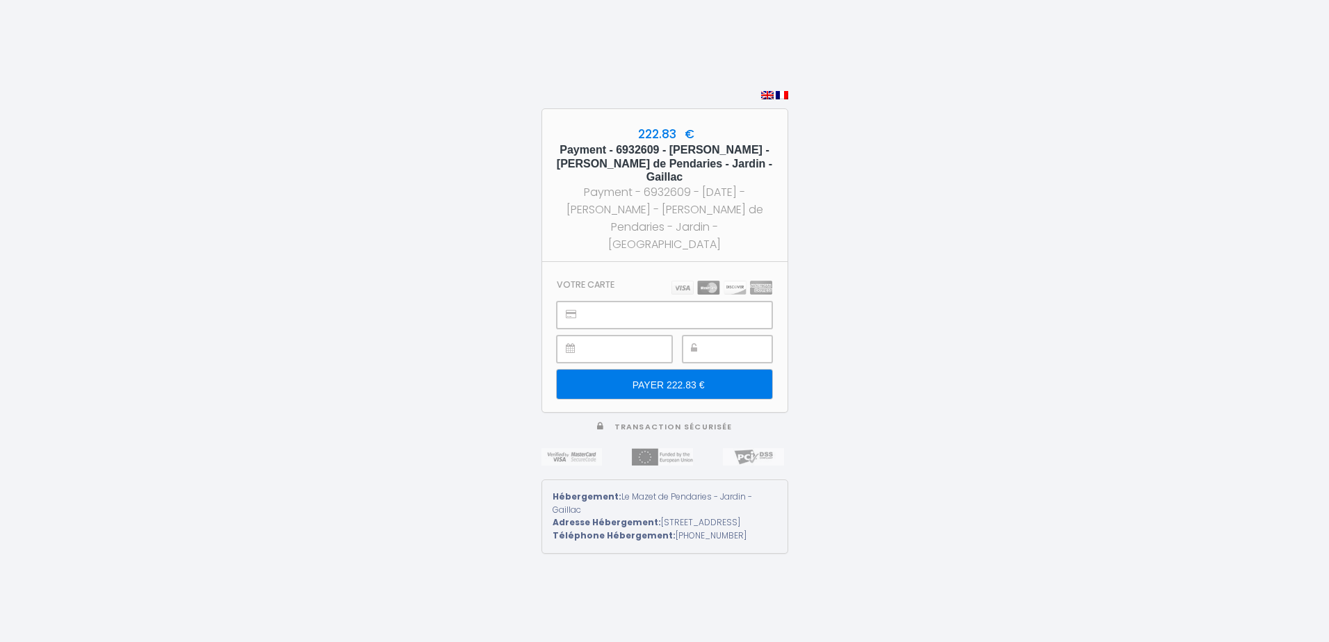
click at [711, 336] on div at bounding box center [728, 349] width 90 height 27
click at [723, 370] on input "PAYER 222.83 €" at bounding box center [664, 384] width 215 height 29
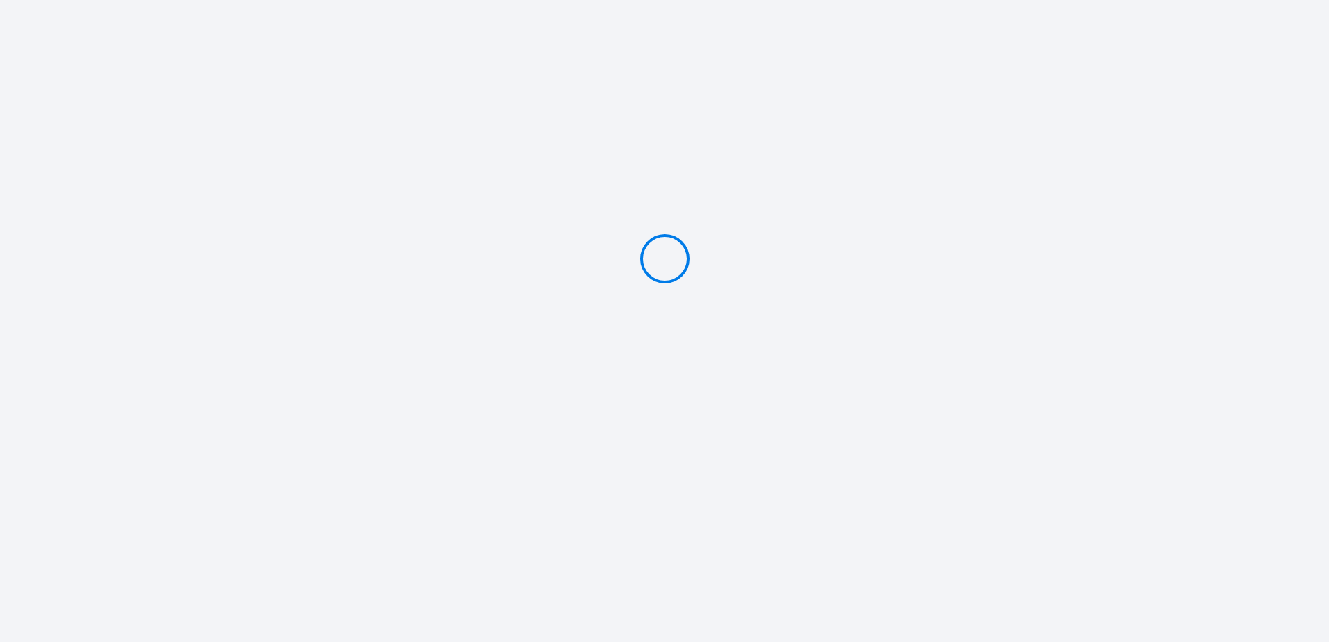
type input "PAYER 222.83 €"
